Goal: Task Accomplishment & Management: Use online tool/utility

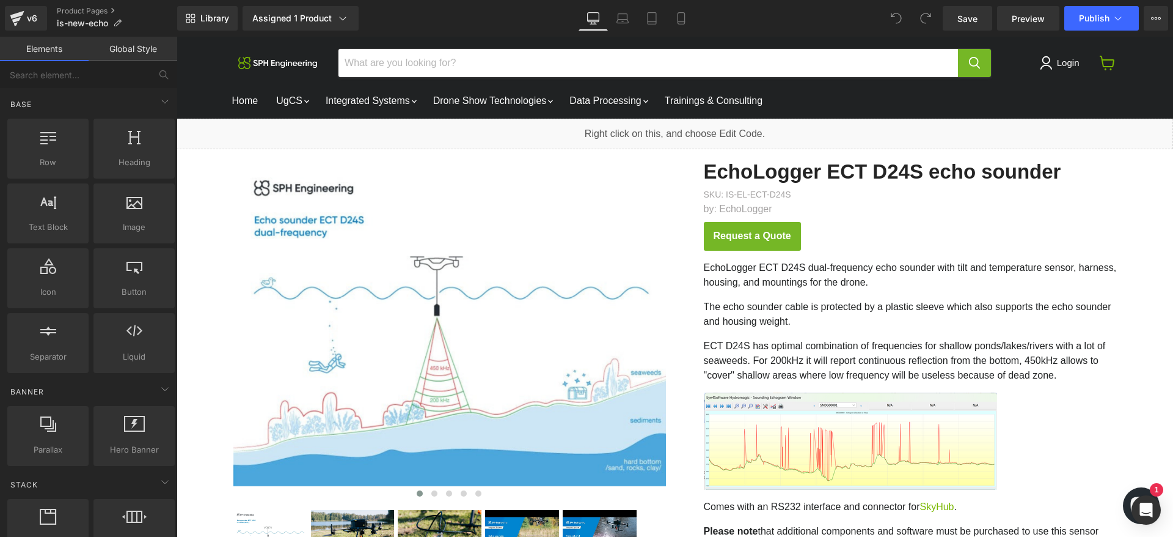
click at [776, 29] on div "Library Assigned 1 Product Product Preview EchoLogger ECT D24S echo sounder Man…" at bounding box center [675, 18] width 996 height 24
